Goal: Transaction & Acquisition: Obtain resource

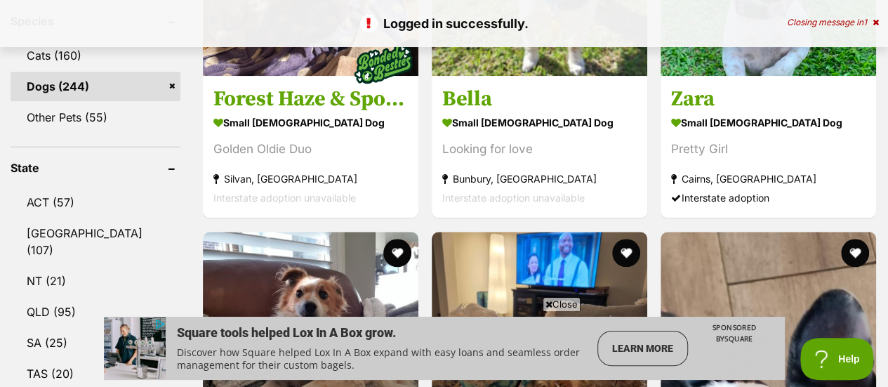
click at [546, 304] on icon at bounding box center [549, 304] width 7 height 9
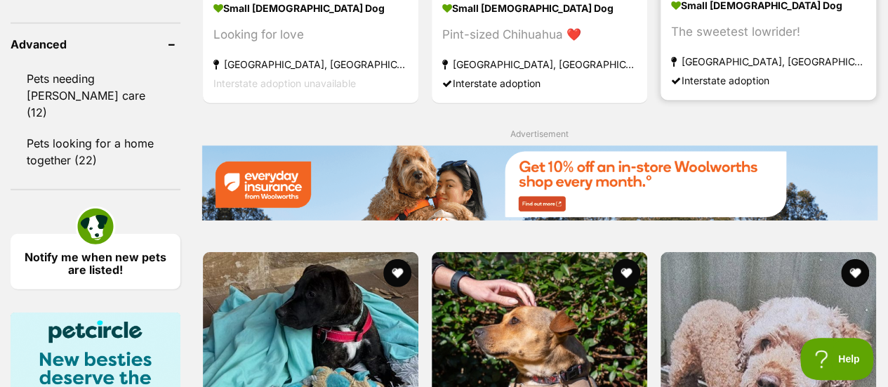
scroll to position [2107, 0]
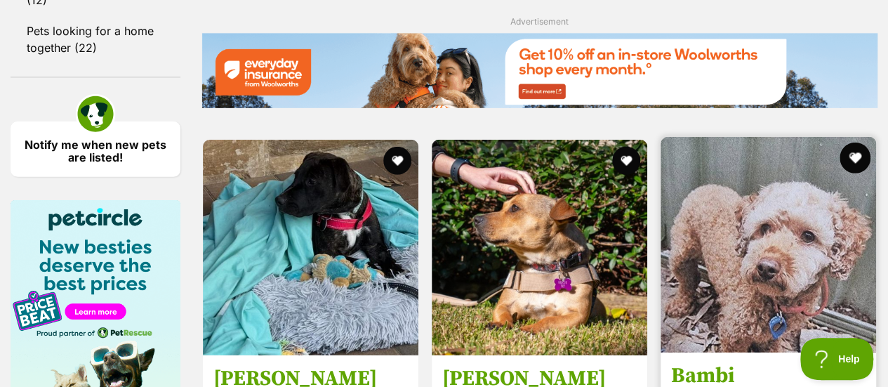
click at [854, 143] on button "favourite" at bounding box center [855, 158] width 31 height 31
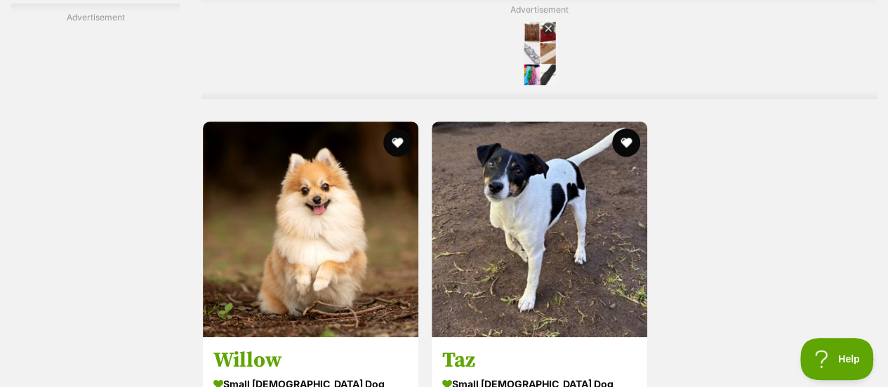
scroll to position [3160, 0]
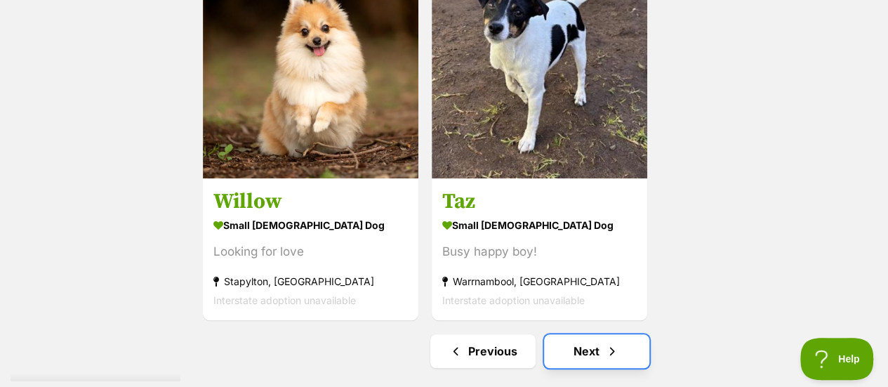
click at [579, 334] on link "Next" at bounding box center [596, 351] width 105 height 34
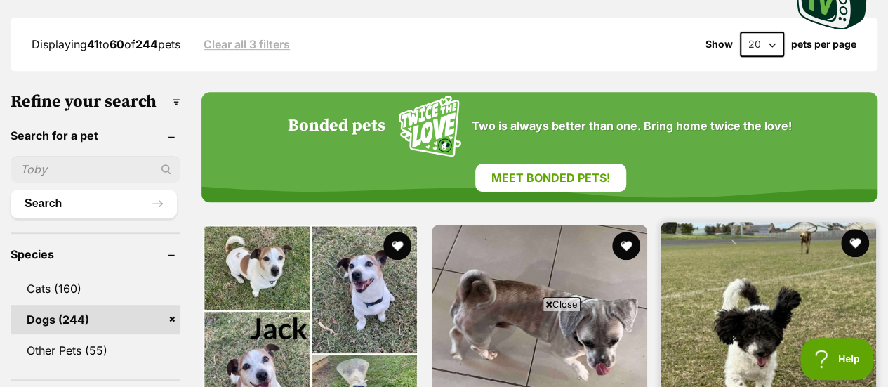
scroll to position [421, 0]
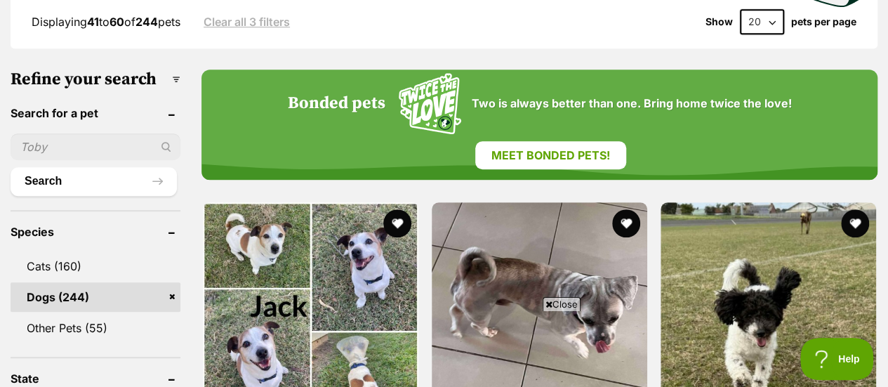
click at [547, 304] on icon at bounding box center [549, 304] width 7 height 9
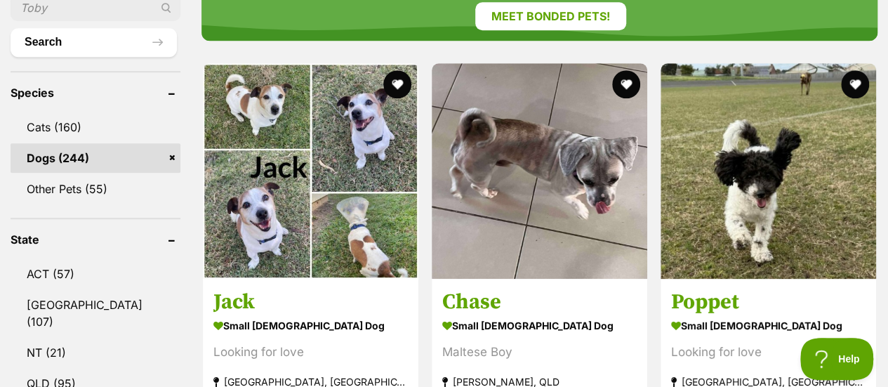
scroll to position [562, 0]
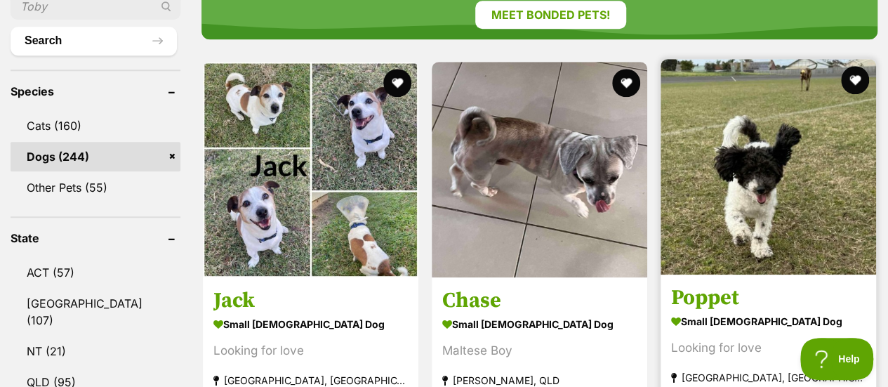
click at [712, 284] on h3 "Poppet" at bounding box center [768, 297] width 195 height 27
click at [861, 65] on button "favourite" at bounding box center [855, 80] width 31 height 31
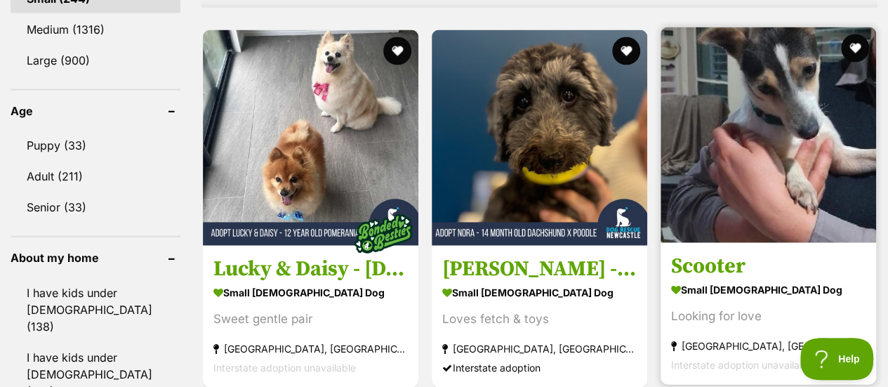
scroll to position [1475, 0]
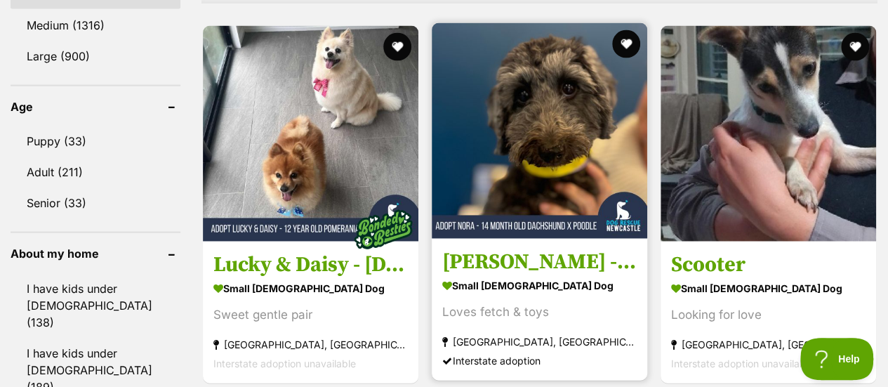
click at [544, 249] on h3 "Nora - 14 Month Old Dachshund X Poodle" at bounding box center [539, 262] width 195 height 27
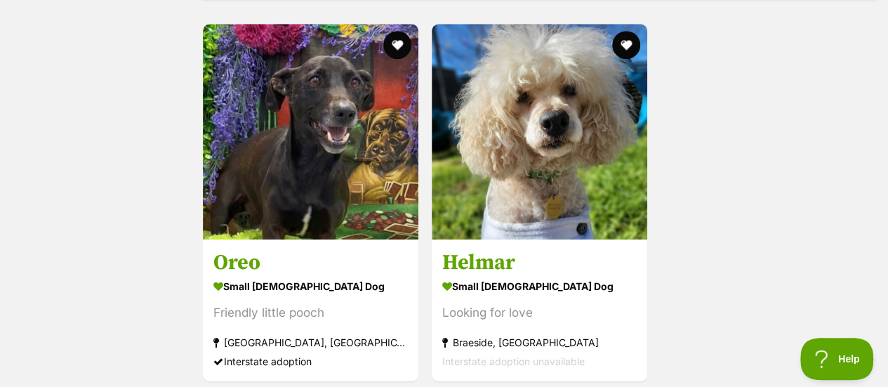
scroll to position [3301, 0]
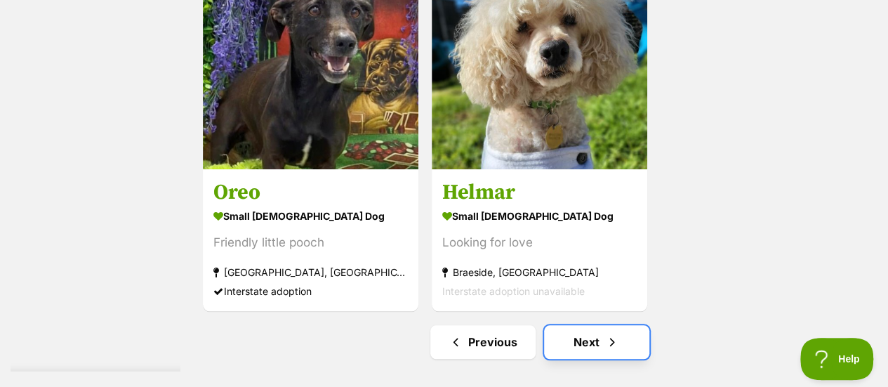
click at [591, 325] on link "Next" at bounding box center [596, 342] width 105 height 34
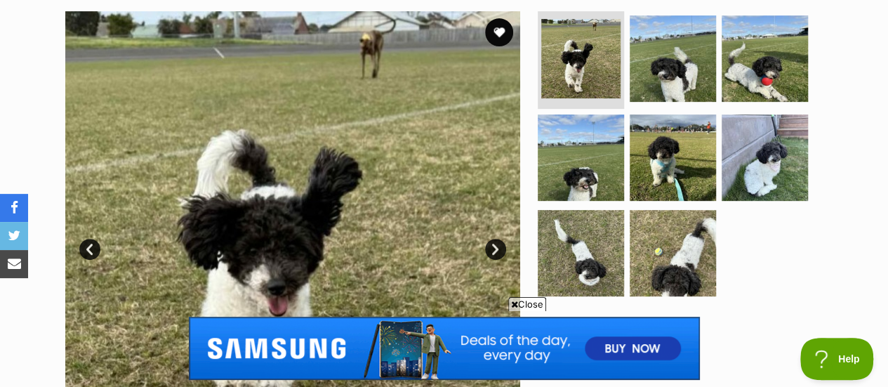
click at [514, 303] on icon at bounding box center [514, 304] width 7 height 9
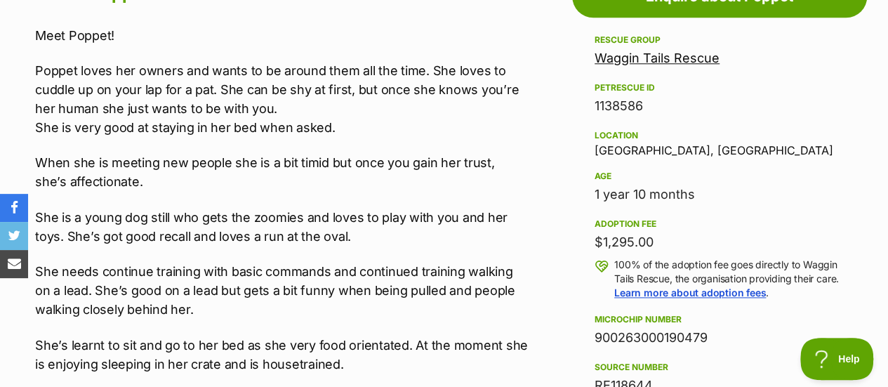
scroll to position [843, 0]
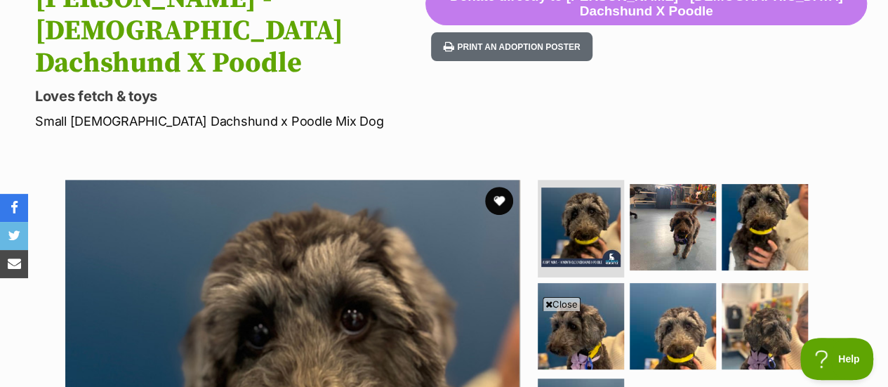
scroll to position [211, 0]
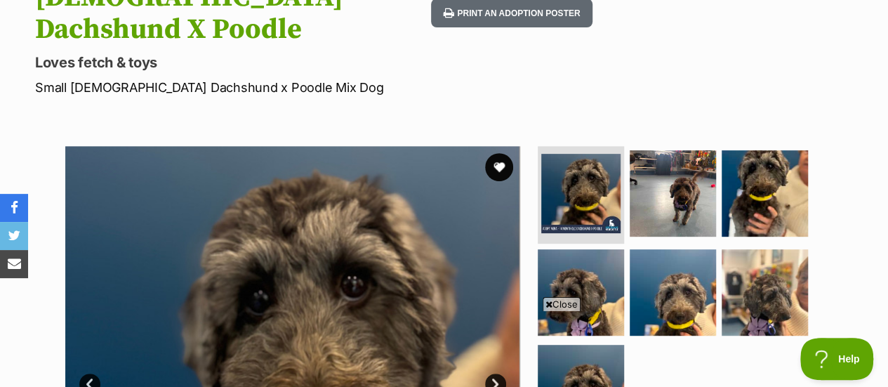
click at [549, 308] on icon at bounding box center [549, 304] width 7 height 9
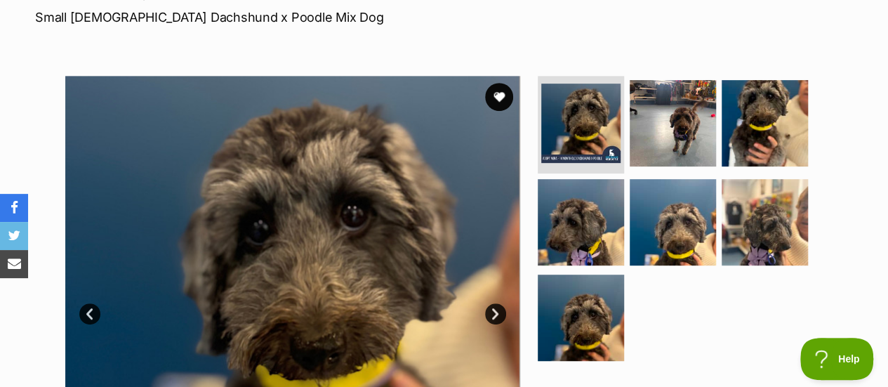
click at [493, 303] on link "Next" at bounding box center [495, 313] width 21 height 21
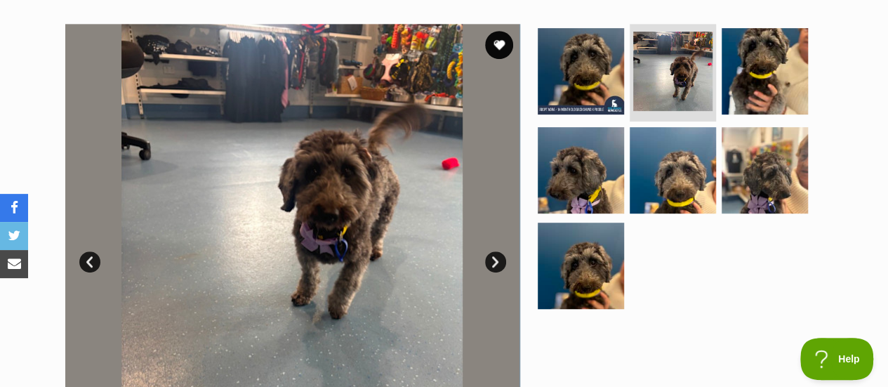
scroll to position [351, 0]
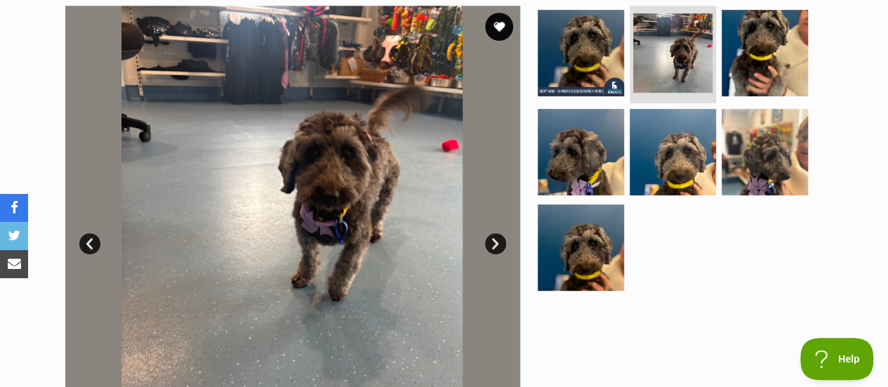
click at [492, 233] on link "Next" at bounding box center [495, 243] width 21 height 21
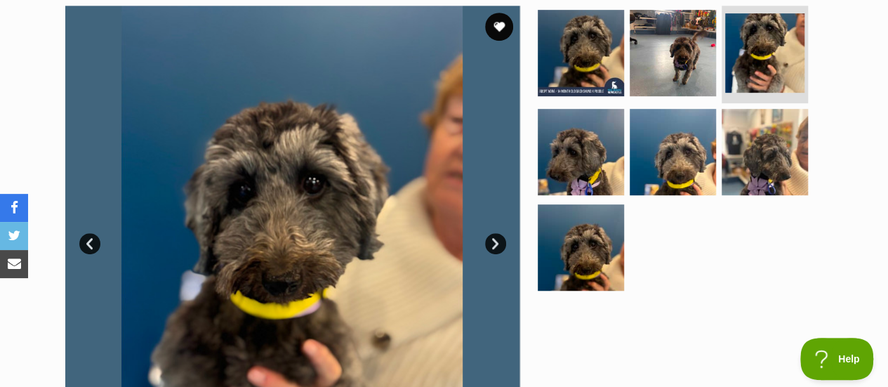
click at [494, 233] on link "Next" at bounding box center [495, 243] width 21 height 21
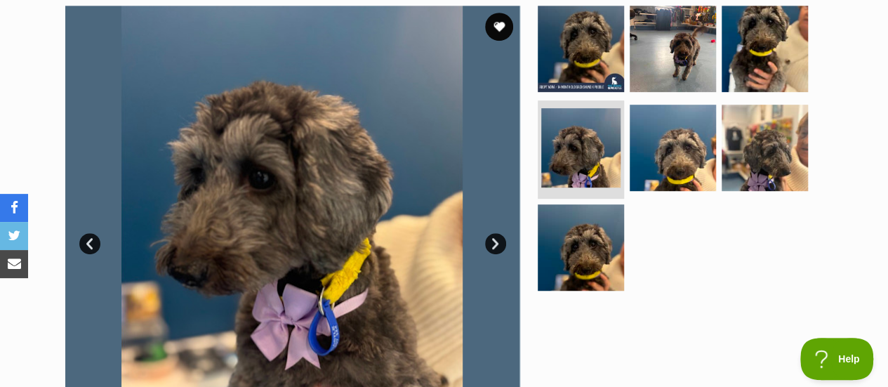
click at [496, 233] on link "Next" at bounding box center [495, 243] width 21 height 21
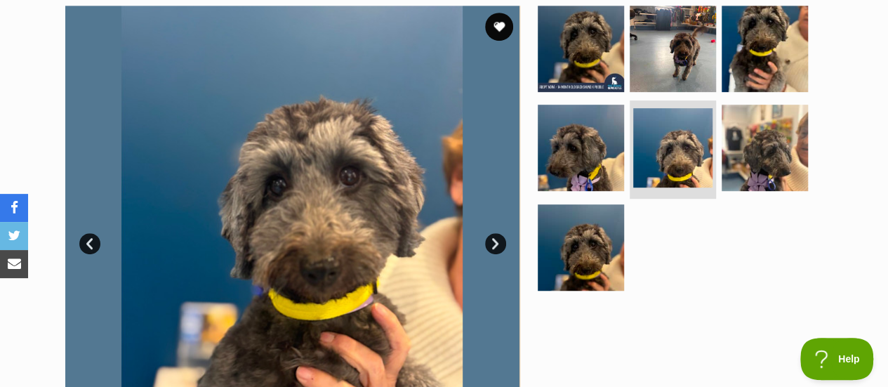
scroll to position [421, 0]
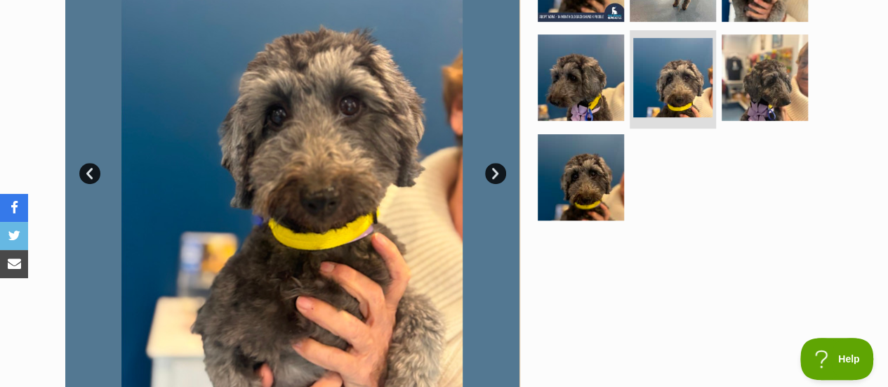
click at [492, 163] on link "Next" at bounding box center [495, 173] width 21 height 21
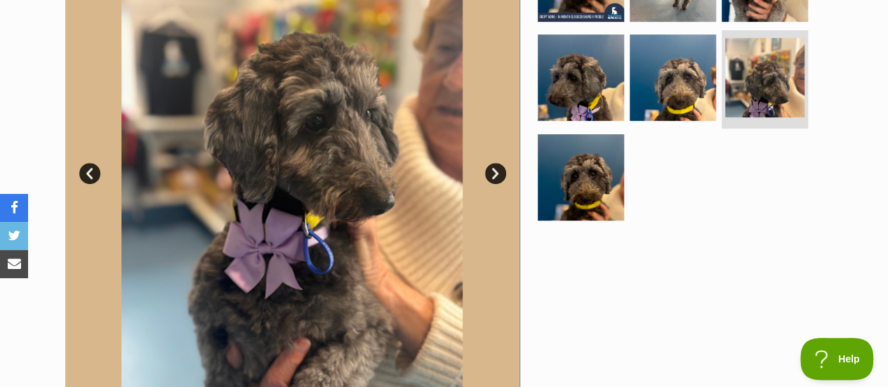
click at [492, 163] on link "Next" at bounding box center [495, 173] width 21 height 21
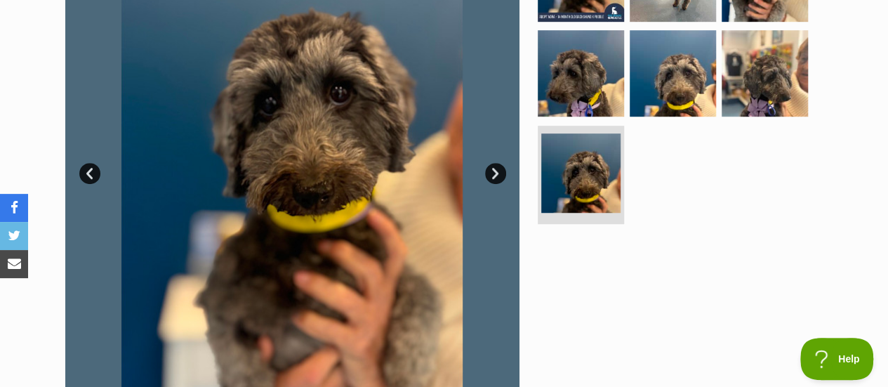
click at [492, 163] on link "Next" at bounding box center [495, 173] width 21 height 21
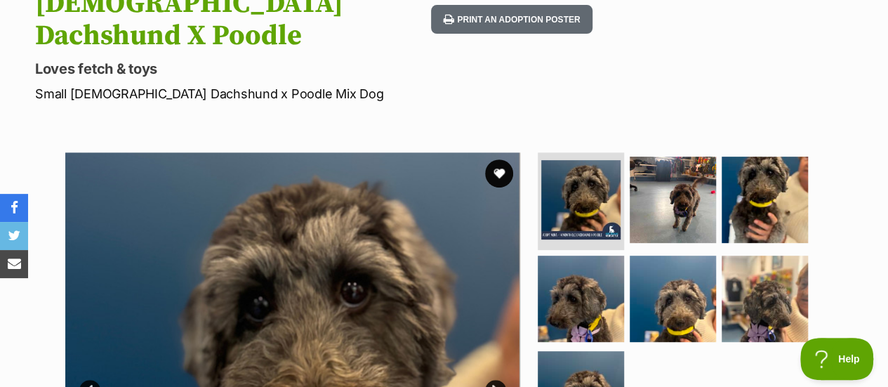
scroll to position [211, 0]
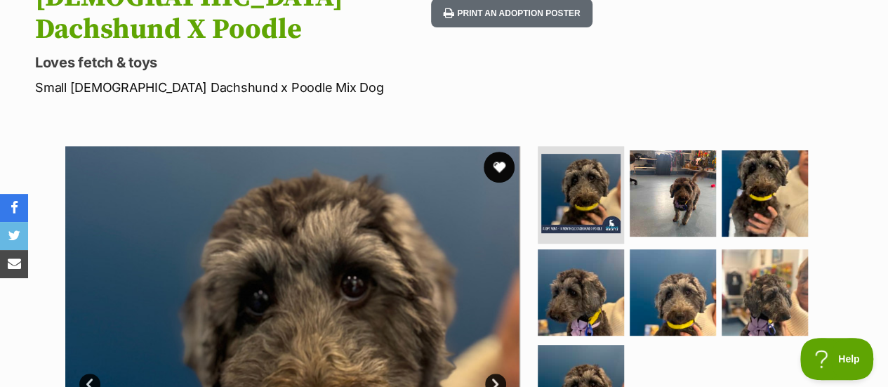
click at [501, 152] on button "favourite" at bounding box center [499, 167] width 31 height 31
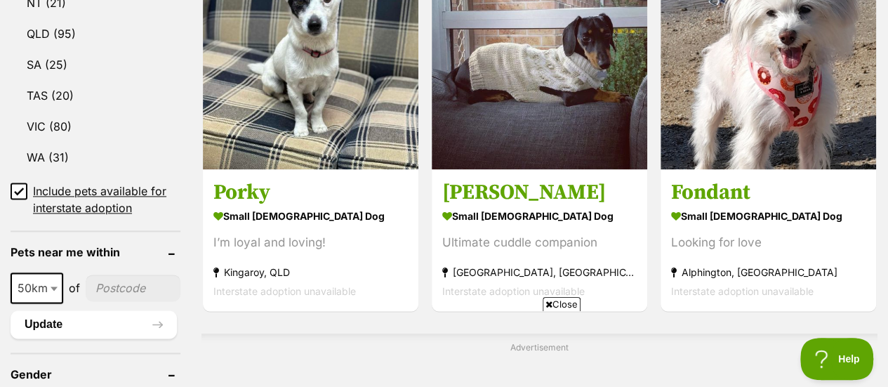
scroll to position [913, 0]
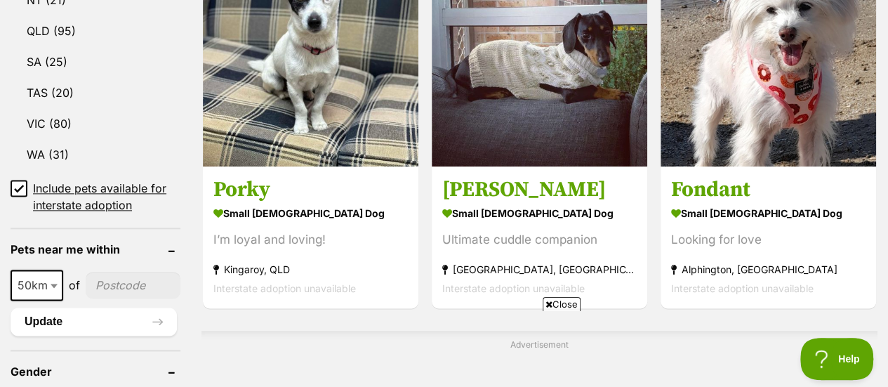
click at [546, 304] on icon at bounding box center [549, 304] width 7 height 9
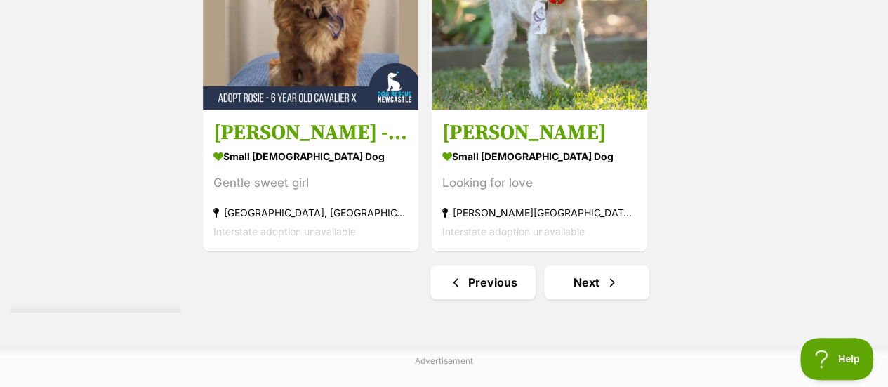
scroll to position [3230, 0]
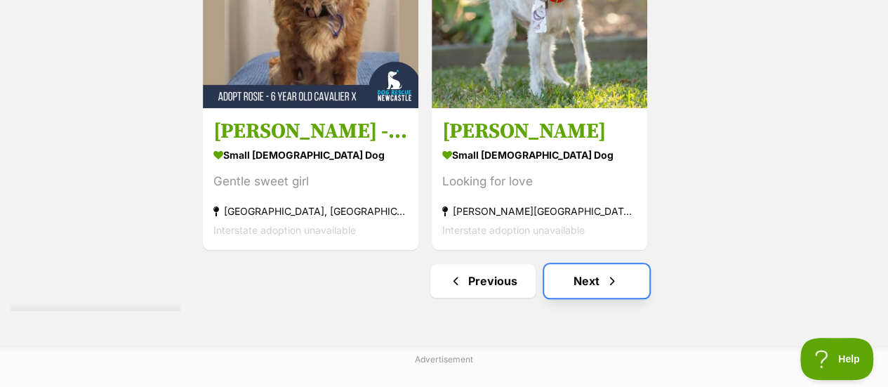
click at [580, 264] on link "Next" at bounding box center [596, 281] width 105 height 34
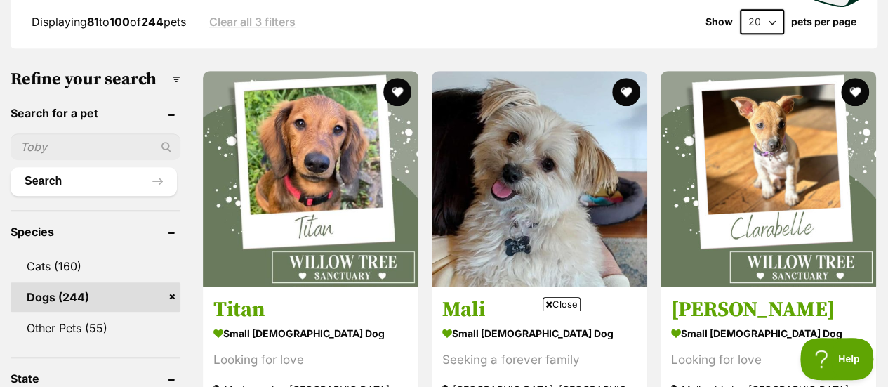
click at [551, 301] on span "Close" at bounding box center [562, 304] width 38 height 14
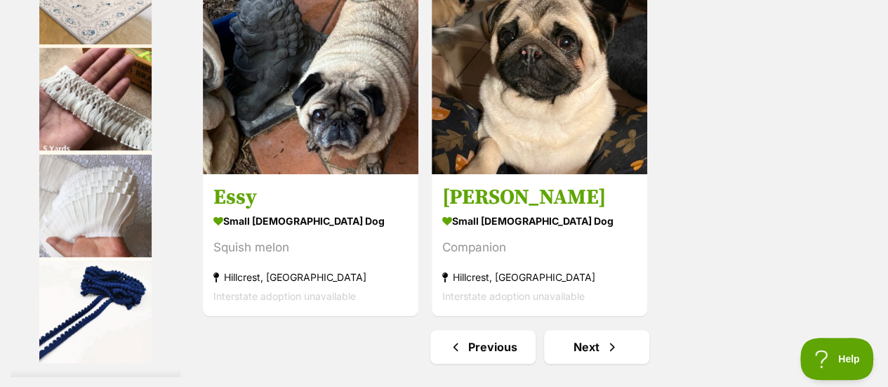
scroll to position [3230, 0]
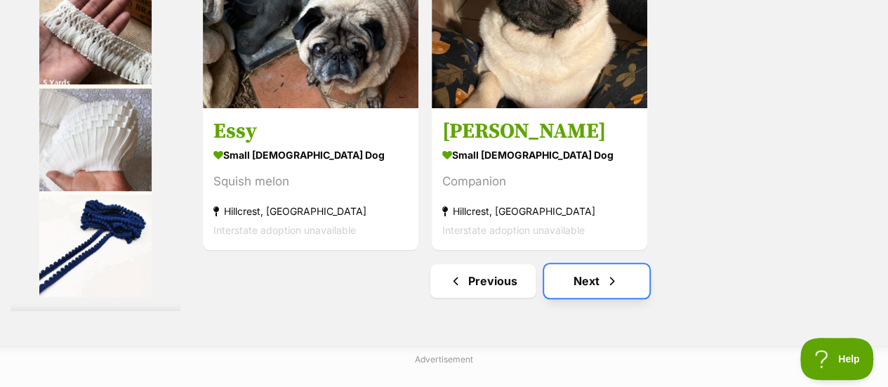
click at [584, 264] on link "Next" at bounding box center [596, 281] width 105 height 34
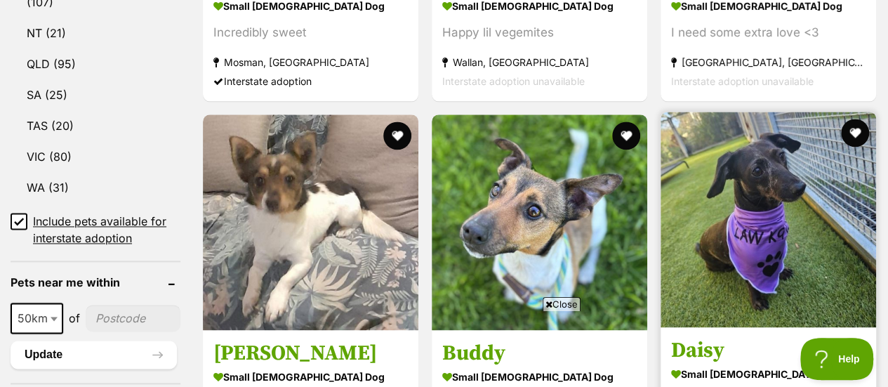
scroll to position [913, 0]
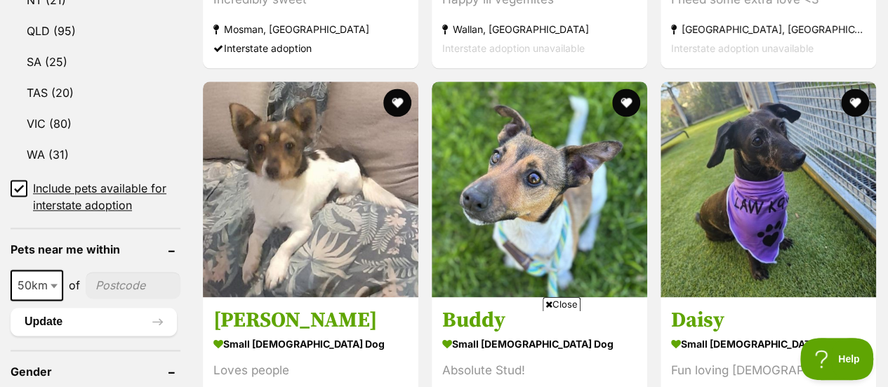
click at [546, 304] on icon at bounding box center [549, 304] width 7 height 9
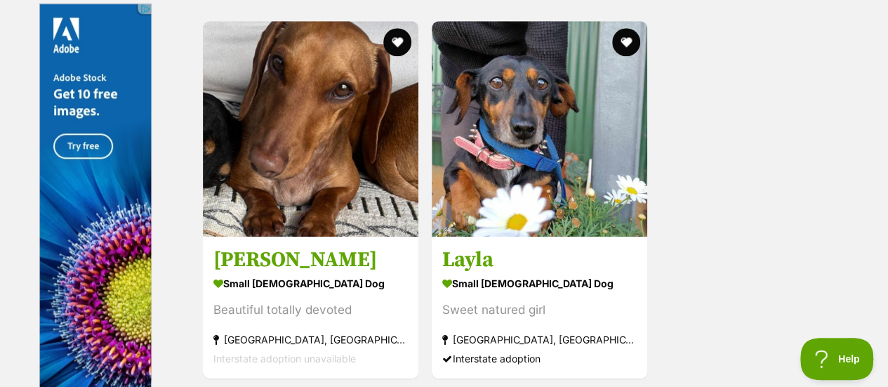
scroll to position [3301, 0]
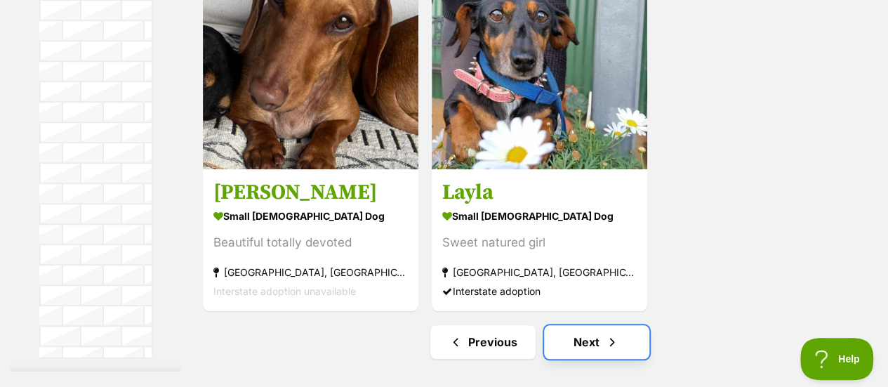
click at [581, 325] on link "Next" at bounding box center [596, 342] width 105 height 34
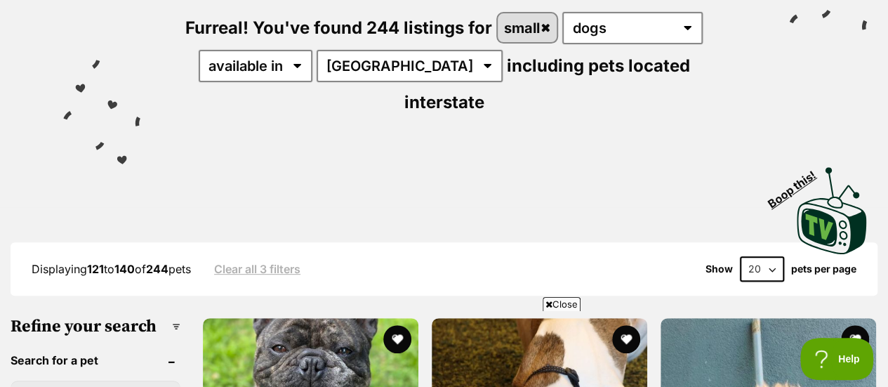
scroll to position [211, 0]
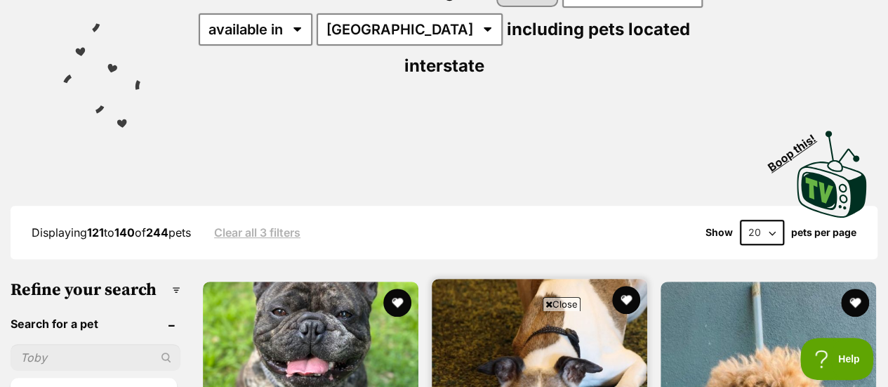
click at [546, 301] on icon at bounding box center [549, 304] width 7 height 9
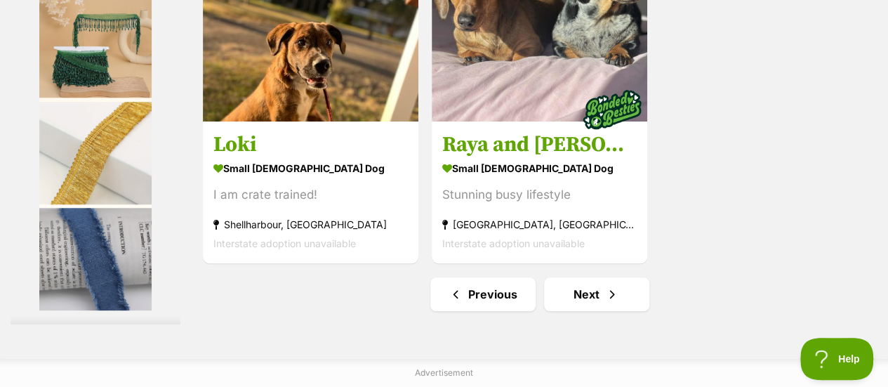
scroll to position [3230, 0]
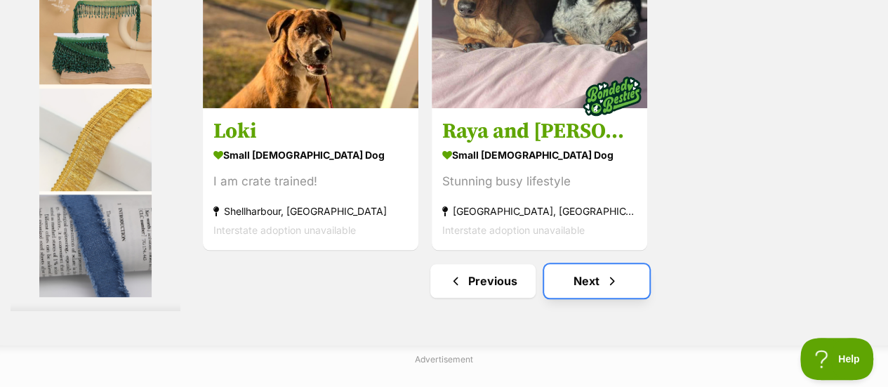
click at [575, 264] on link "Next" at bounding box center [596, 281] width 105 height 34
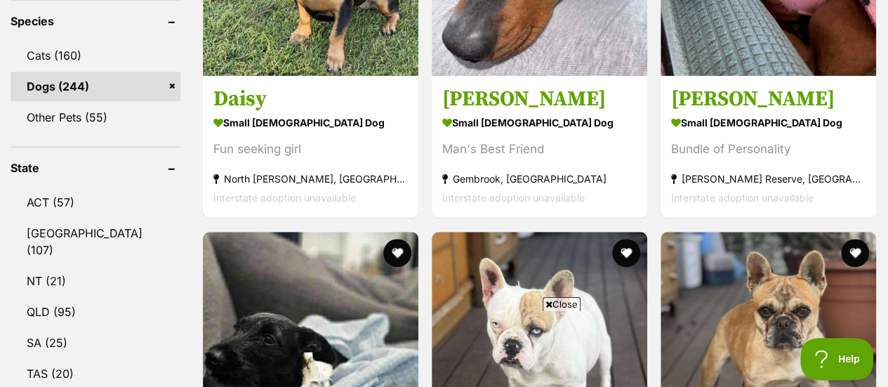
click at [548, 303] on icon at bounding box center [549, 304] width 7 height 9
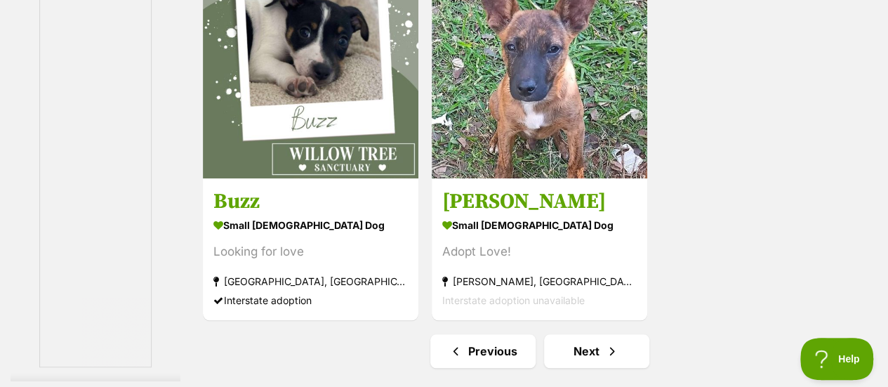
scroll to position [3230, 0]
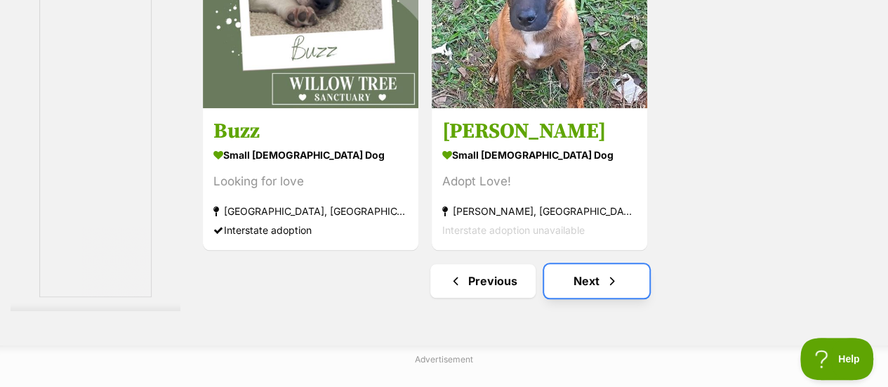
click at [593, 264] on link "Next" at bounding box center [596, 281] width 105 height 34
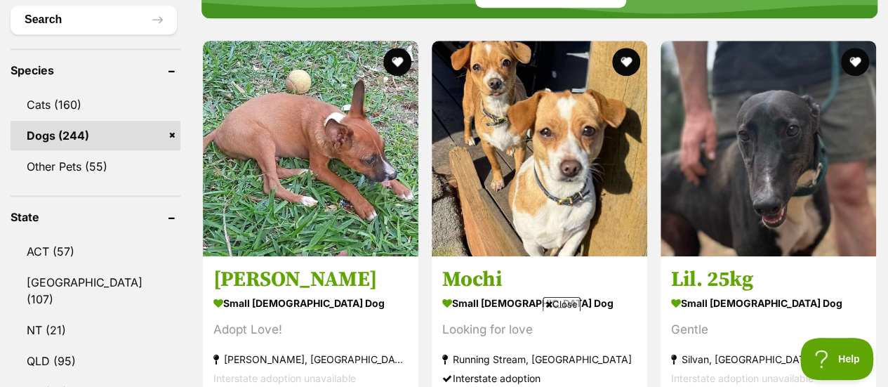
scroll to position [562, 0]
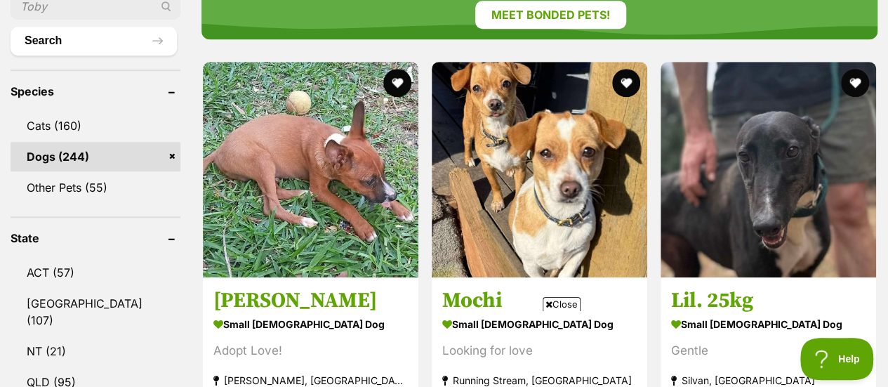
click at [551, 304] on span "Close" at bounding box center [562, 304] width 38 height 14
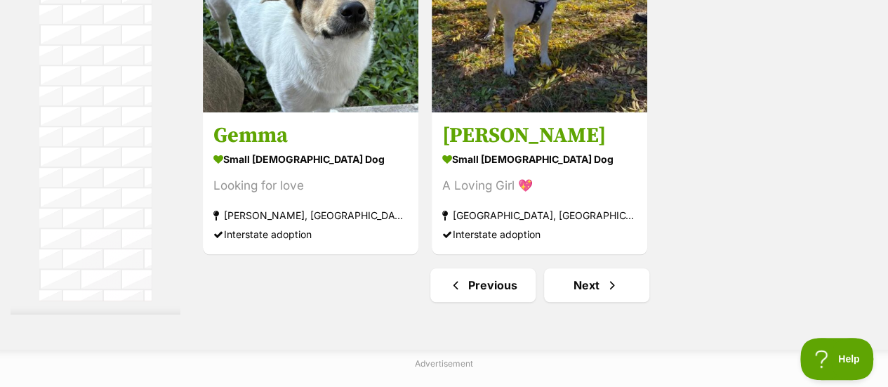
scroll to position [3371, 0]
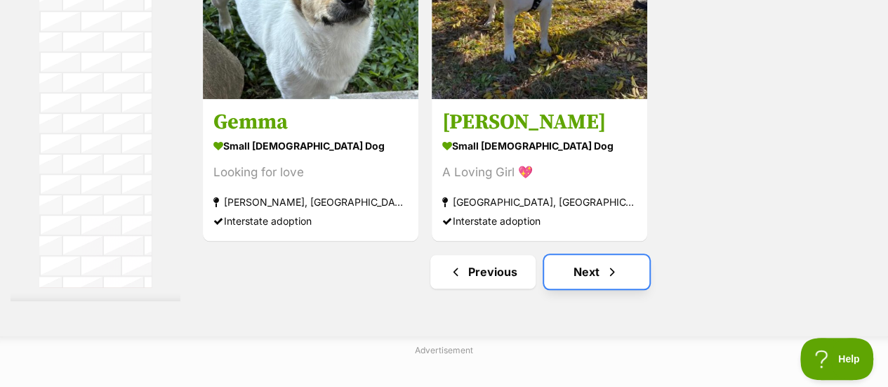
click at [596, 255] on link "Next" at bounding box center [596, 272] width 105 height 34
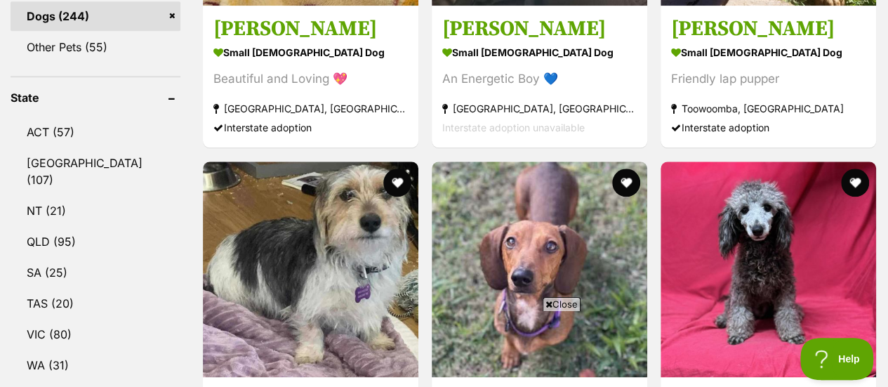
click at [546, 304] on icon at bounding box center [549, 304] width 7 height 9
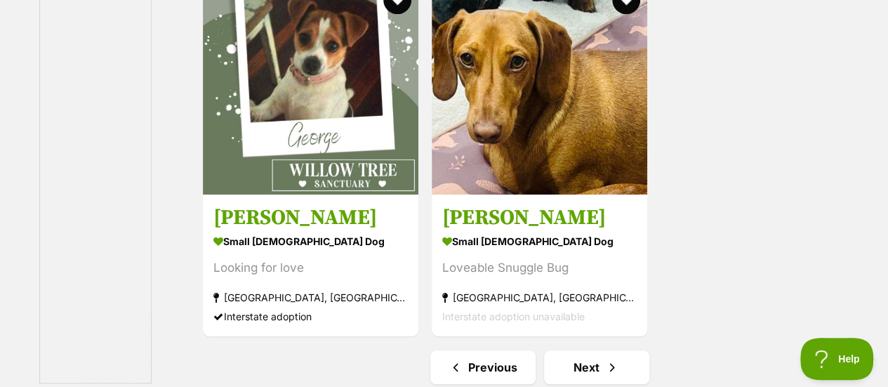
scroll to position [3160, 0]
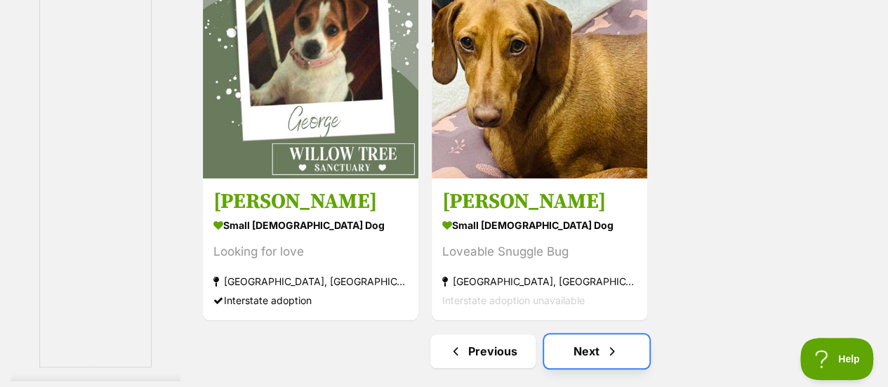
click at [593, 334] on link "Next" at bounding box center [596, 351] width 105 height 34
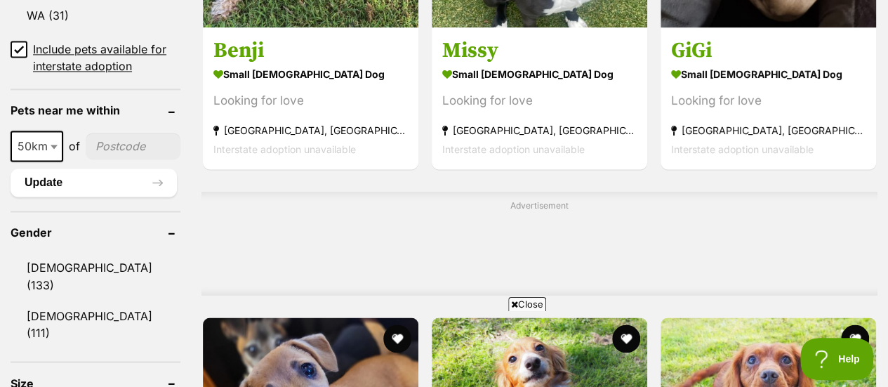
scroll to position [1053, 0]
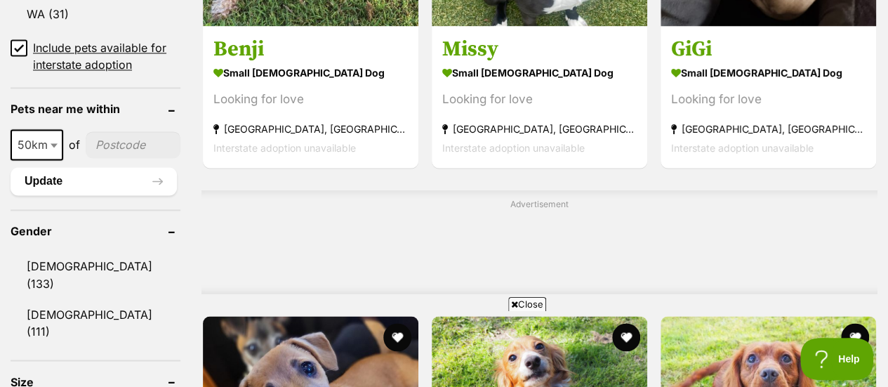
click at [512, 304] on icon at bounding box center [514, 304] width 7 height 9
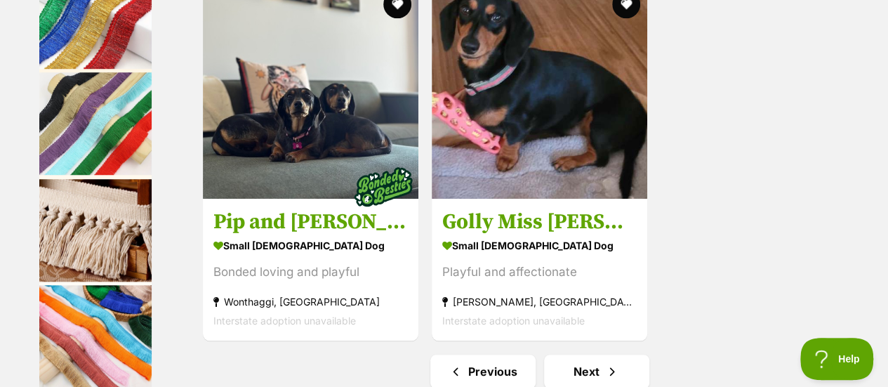
scroll to position [3160, 0]
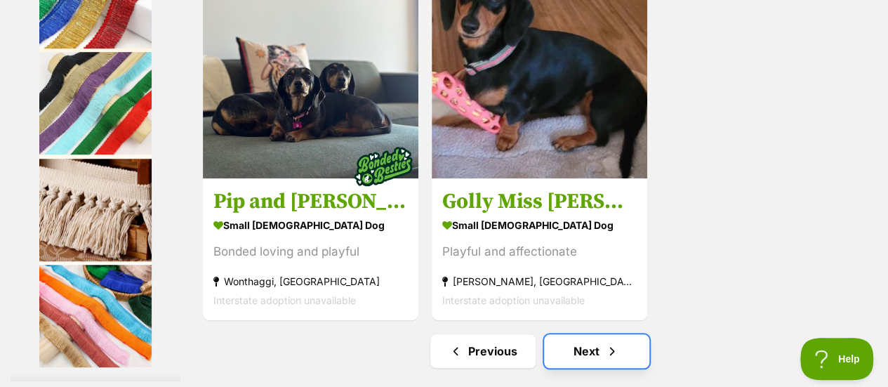
click at [591, 334] on link "Next" at bounding box center [596, 351] width 105 height 34
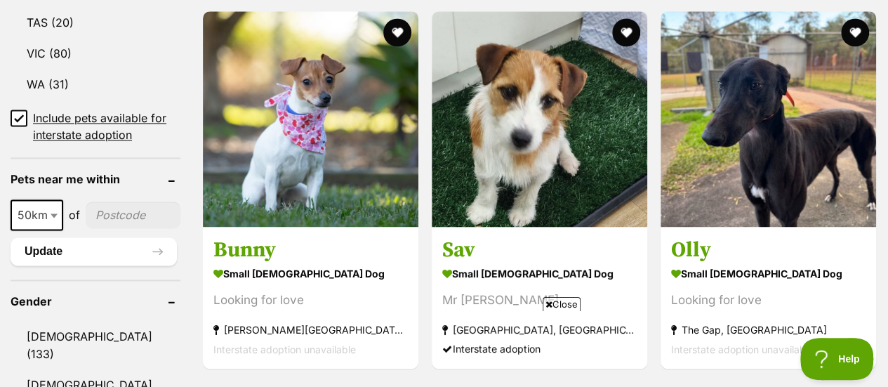
click at [546, 301] on icon at bounding box center [549, 304] width 7 height 9
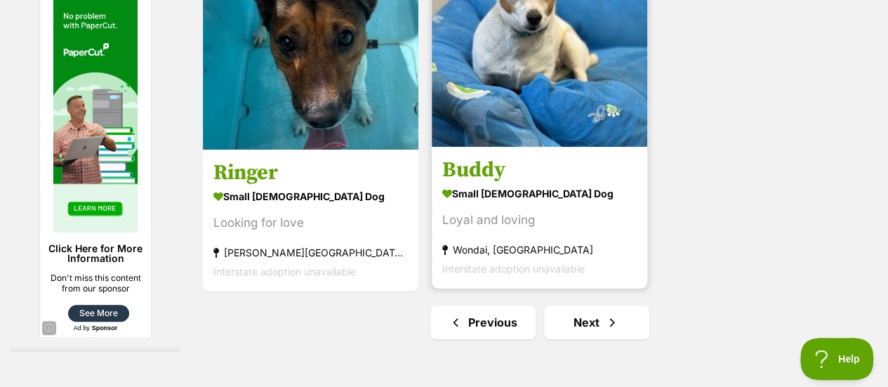
scroll to position [3371, 0]
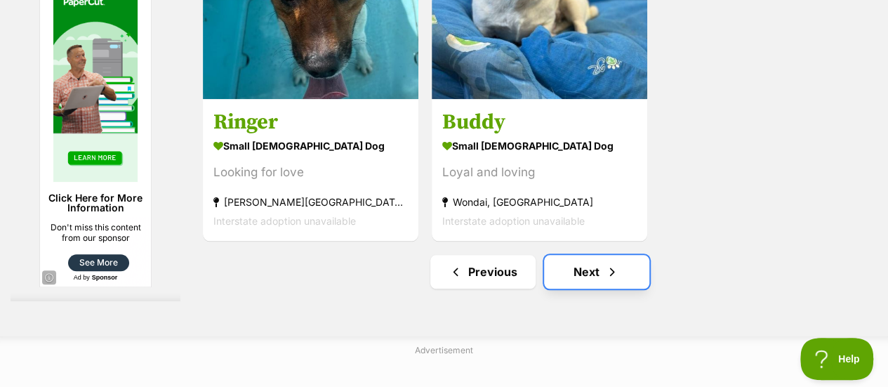
click at [583, 255] on link "Next" at bounding box center [596, 272] width 105 height 34
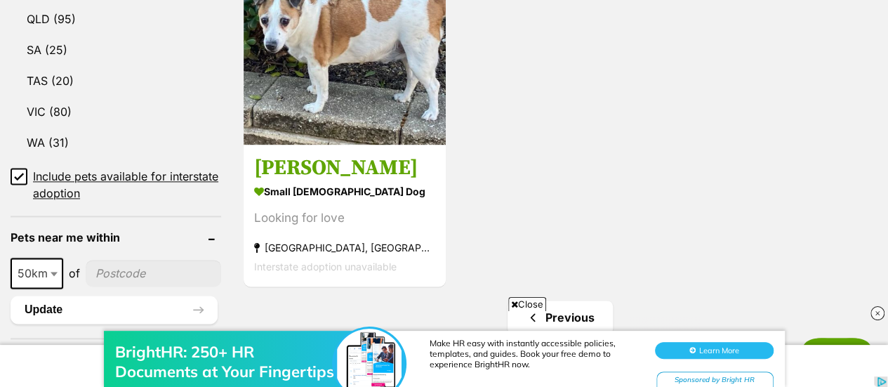
scroll to position [913, 0]
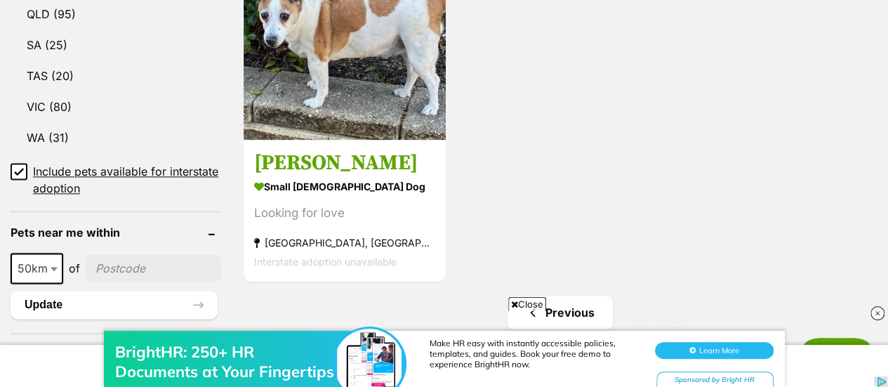
drag, startPoint x: 512, startPoint y: 303, endPoint x: 523, endPoint y: 601, distance: 298.0
click at [512, 303] on div "BrightHR: 250+ HR Documents at Your Fingertips Make HR easy with instantly acce…" at bounding box center [444, 345] width 888 height 84
